Goal: Find specific page/section: Find specific page/section

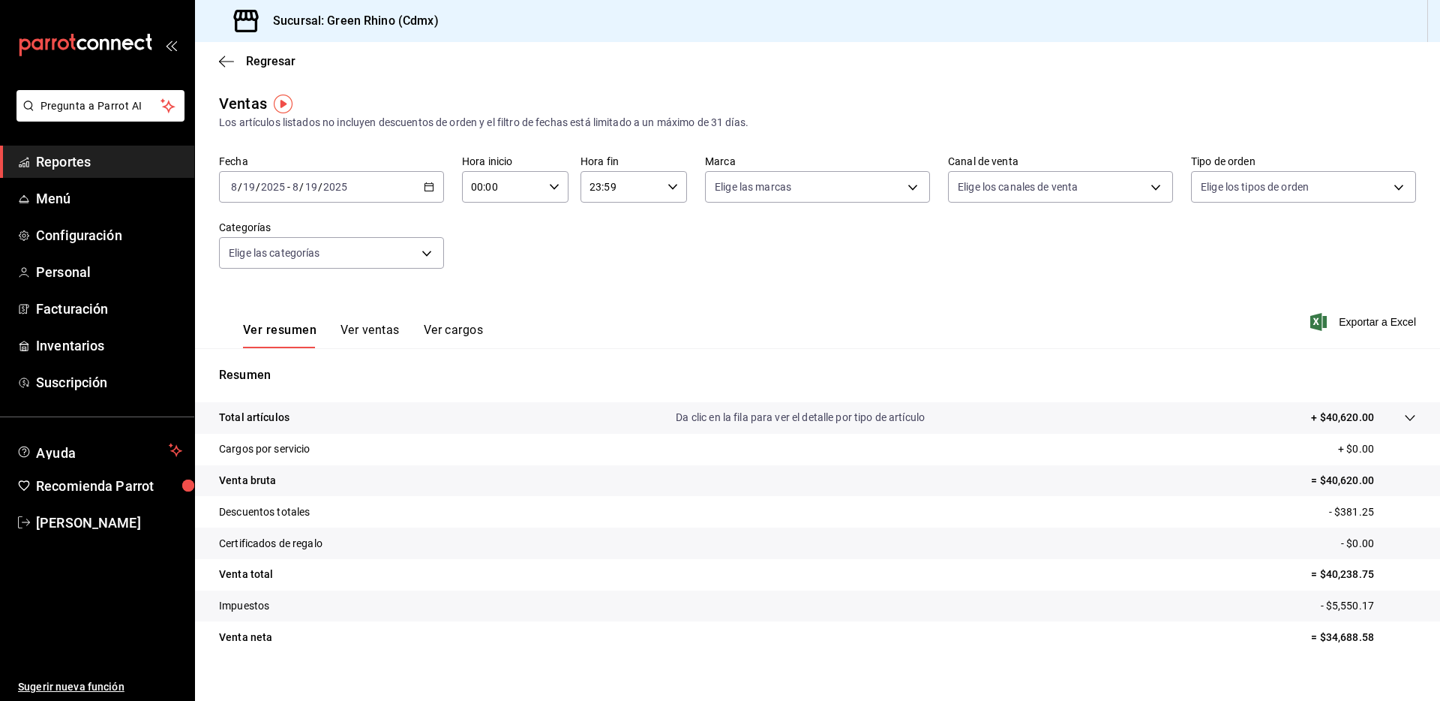
click at [248, 47] on div "Regresar" at bounding box center [817, 61] width 1245 height 38
click at [256, 59] on span "Regresar" at bounding box center [271, 61] width 50 height 14
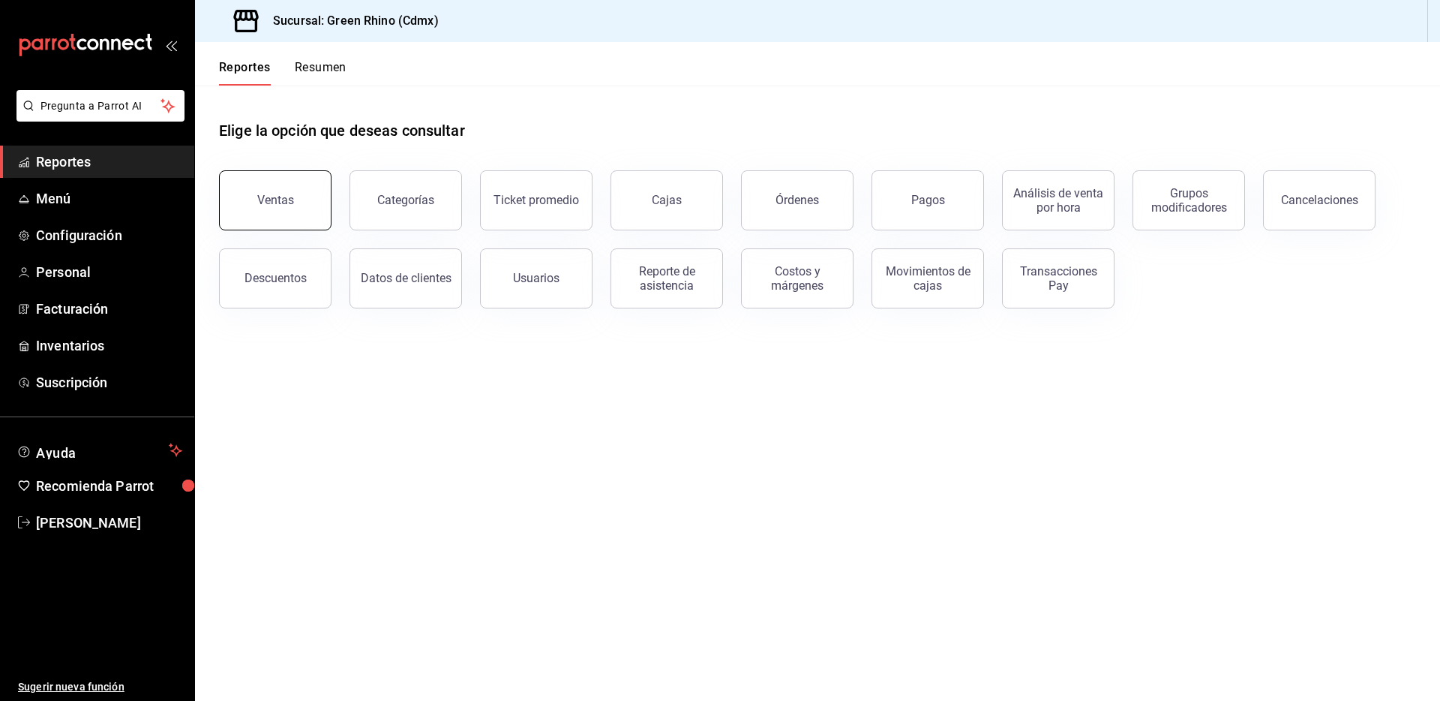
click at [314, 192] on button "Ventas" at bounding box center [275, 200] width 113 height 60
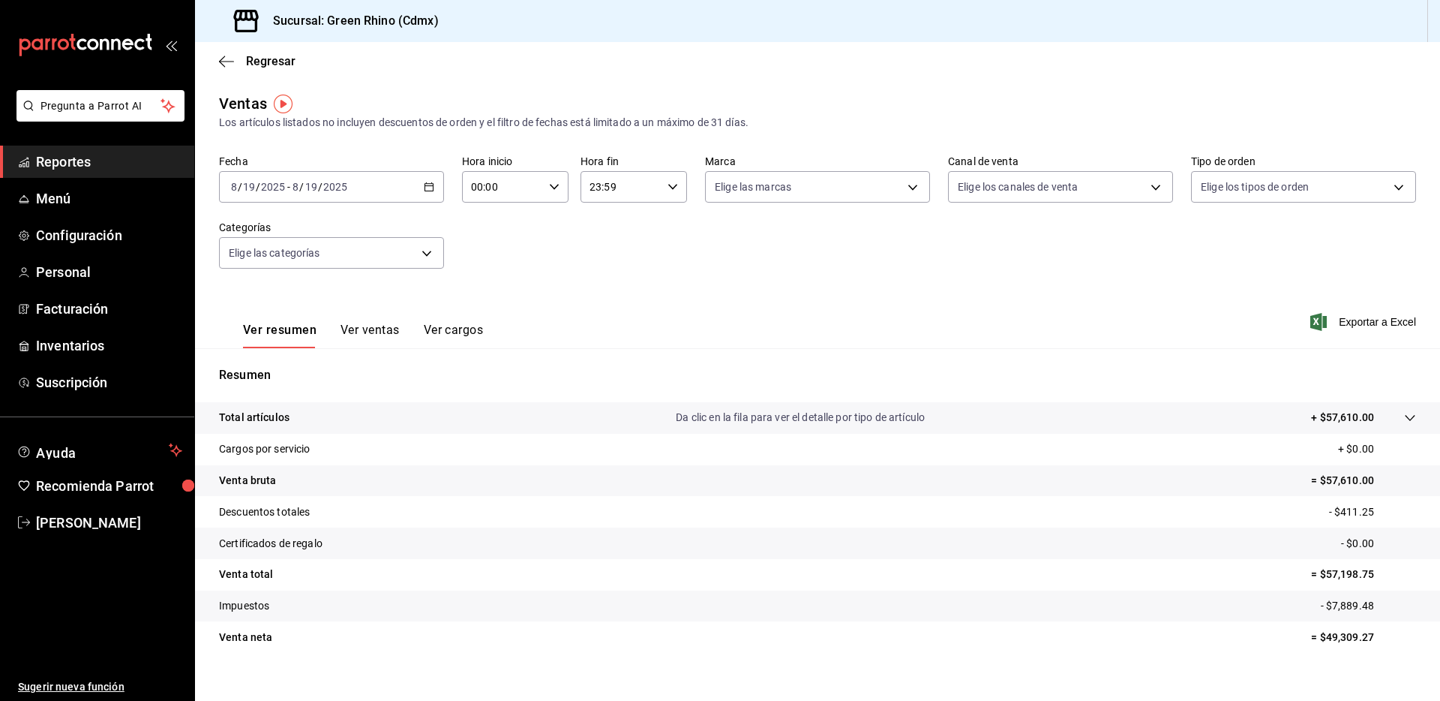
click at [573, 357] on div "Resumen Total artículos Da clic en la fila para ver el detalle por tipo de artí…" at bounding box center [817, 509] width 1245 height 323
drag, startPoint x: 239, startPoint y: 51, endPoint x: 246, endPoint y: 65, distance: 15.8
click at [239, 51] on div "Regresar" at bounding box center [817, 61] width 1245 height 38
click at [246, 65] on span "Regresar" at bounding box center [271, 61] width 50 height 14
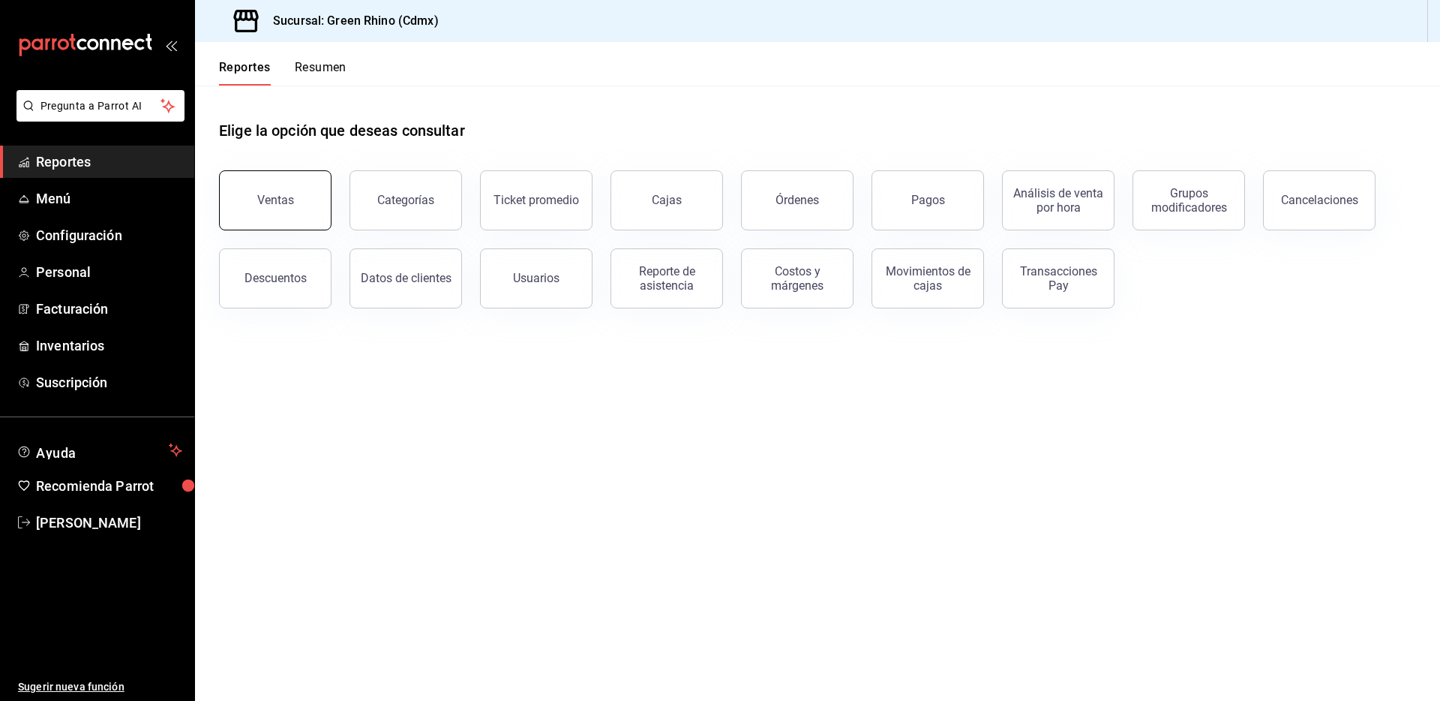
click at [302, 221] on button "Ventas" at bounding box center [275, 200] width 113 height 60
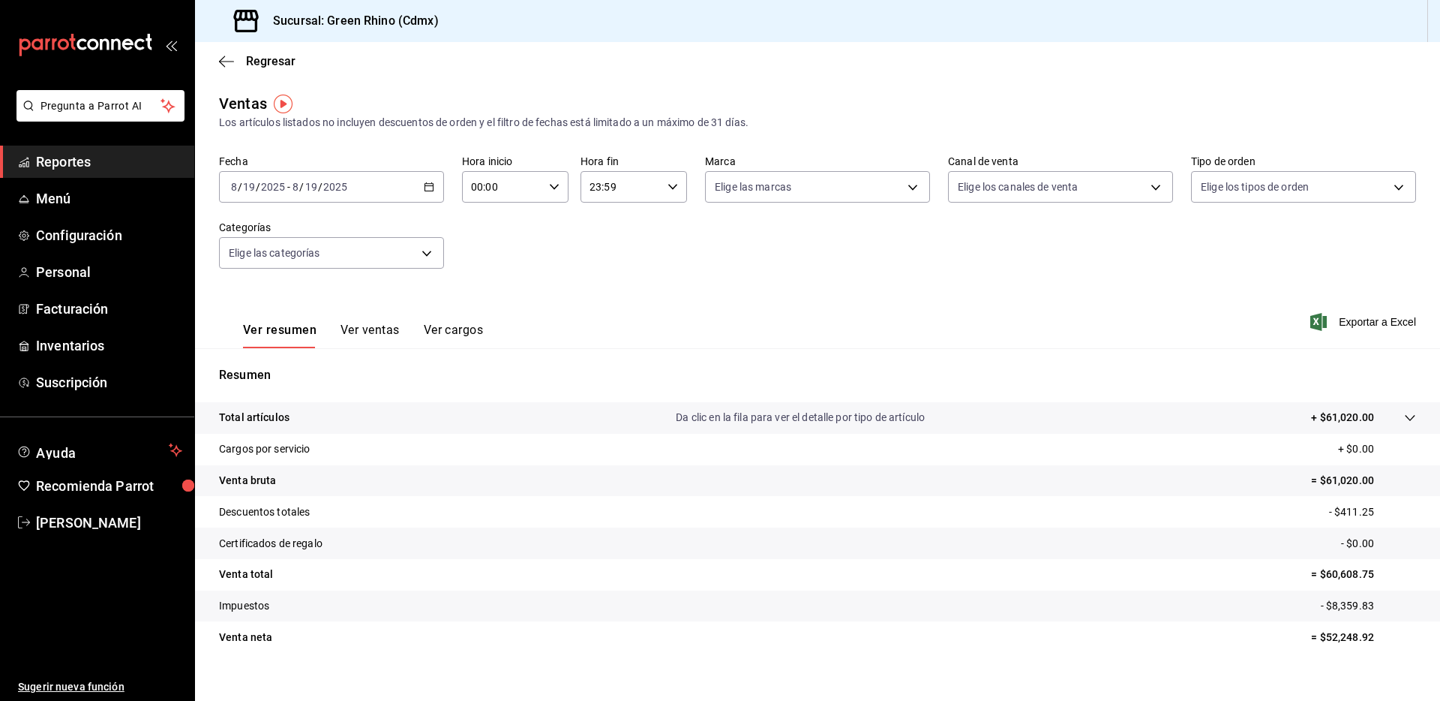
drag, startPoint x: 309, startPoint y: 67, endPoint x: 297, endPoint y: 65, distance: 12.2
click at [309, 67] on div "Regresar" at bounding box center [817, 61] width 1245 height 38
click at [290, 63] on span "Regresar" at bounding box center [271, 61] width 50 height 14
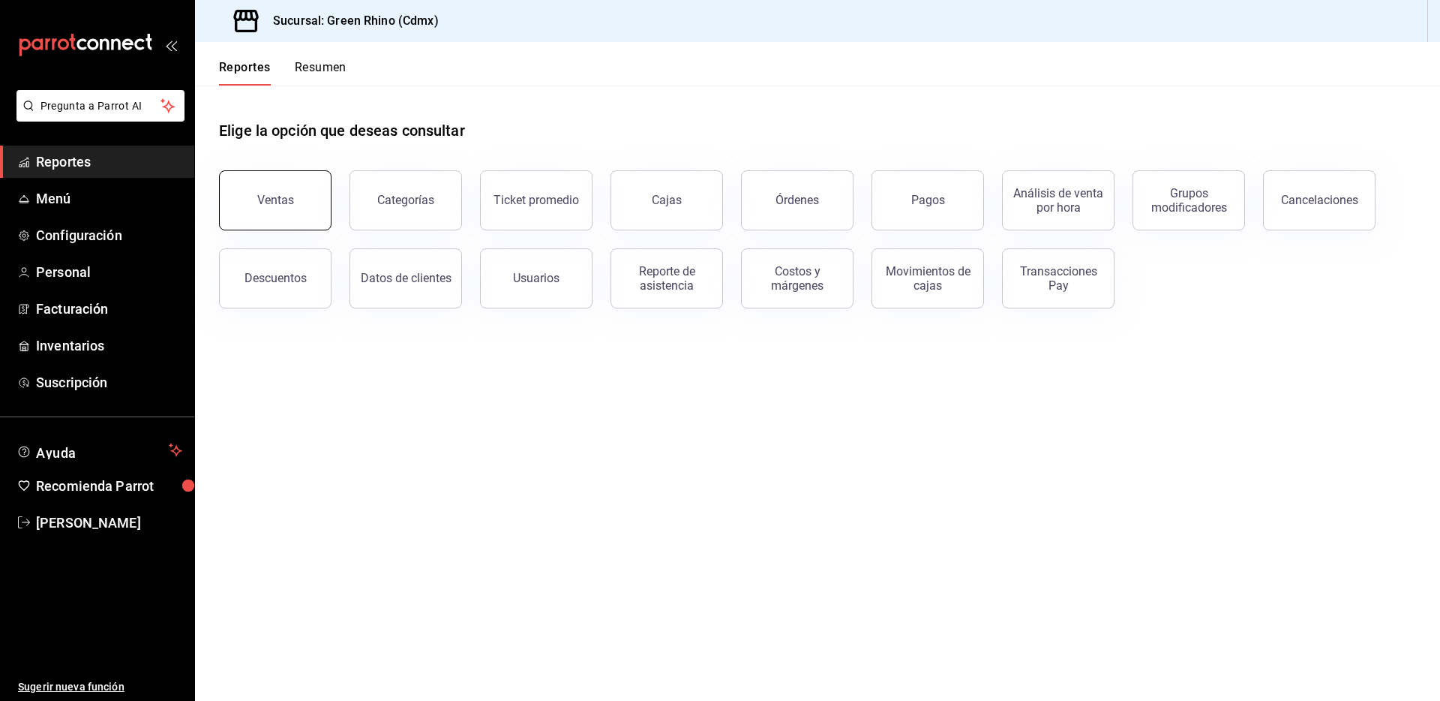
click at [321, 184] on button "Ventas" at bounding box center [275, 200] width 113 height 60
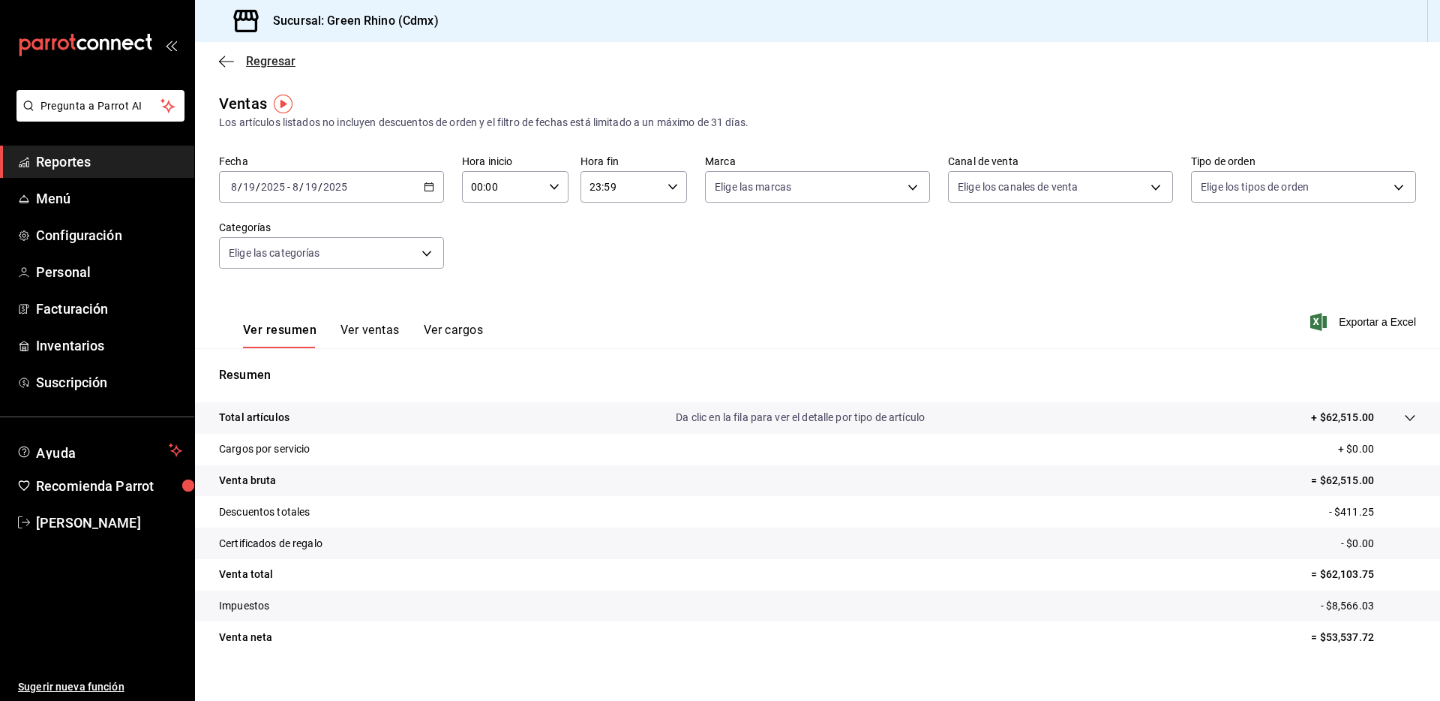
click at [287, 59] on span "Regresar" at bounding box center [271, 61] width 50 height 14
